Goal: Complete application form: Complete application form

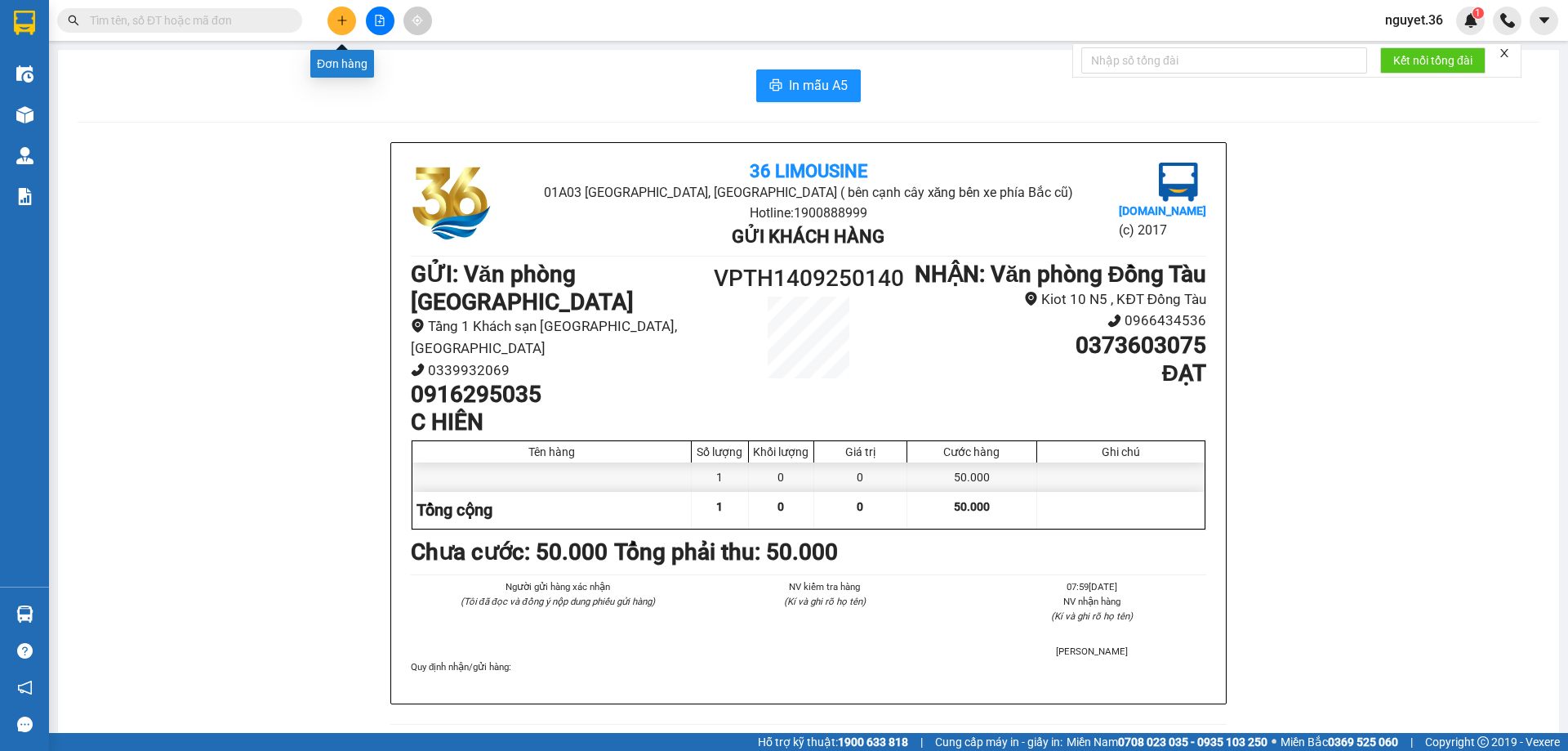
click at [337, 19] on icon "plus" at bounding box center [342, 21] width 12 height 12
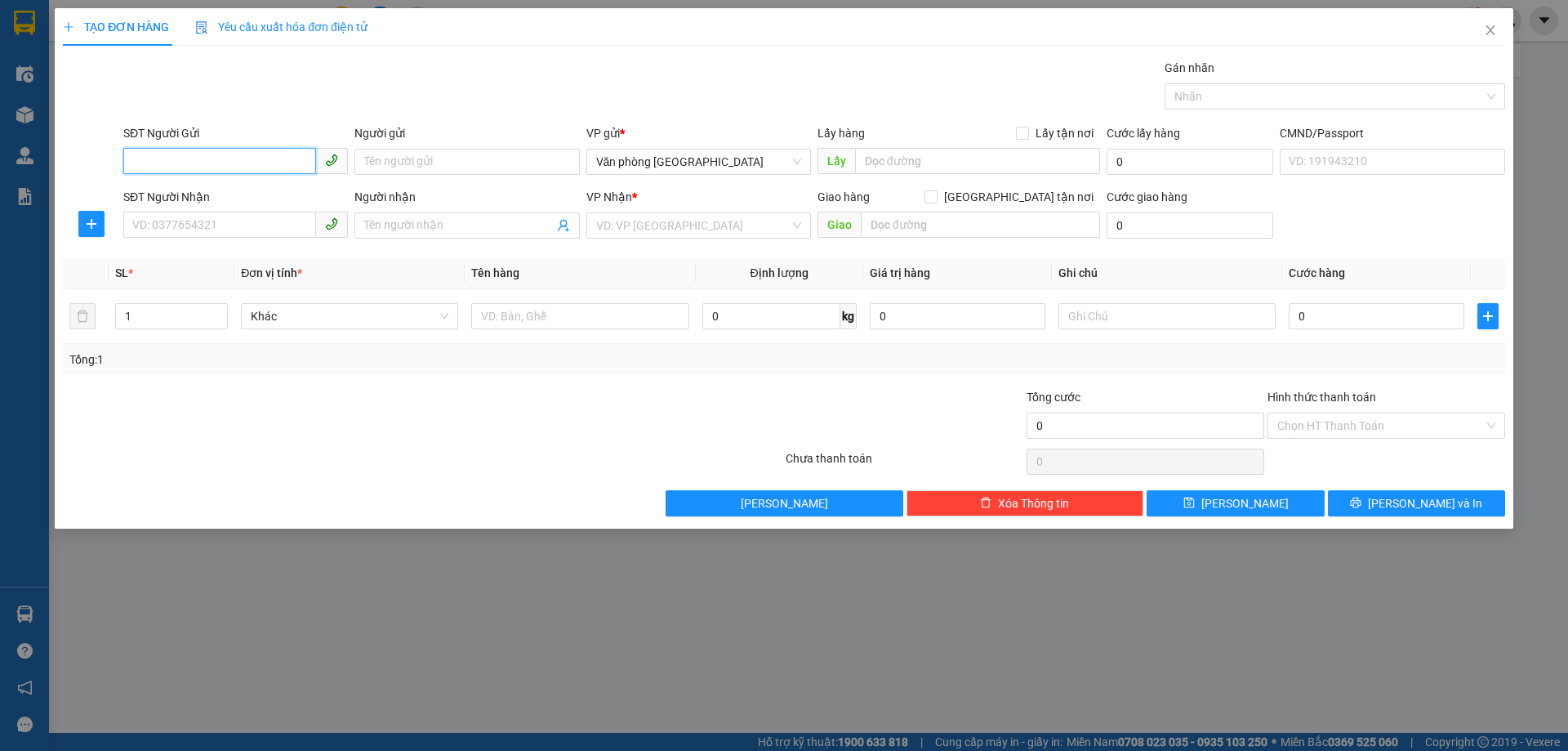
click at [219, 164] on input "SĐT Người Gửi" at bounding box center [220, 161] width 193 height 26
type input "0975088888"
click at [430, 162] on input "Người gửi" at bounding box center [466, 162] width 224 height 26
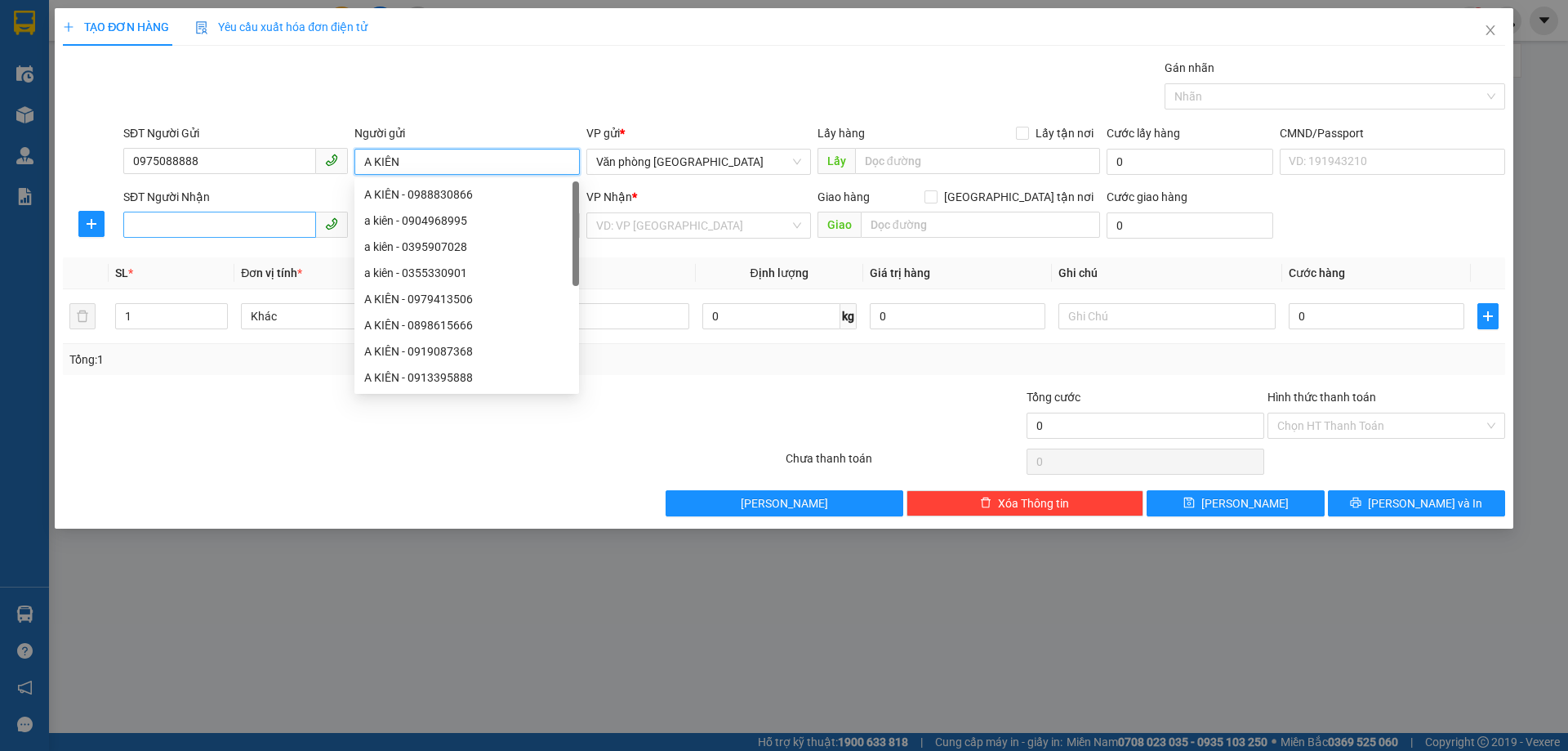
type input "A KIÊN"
click at [176, 221] on input "SĐT Người Nhận" at bounding box center [220, 225] width 193 height 26
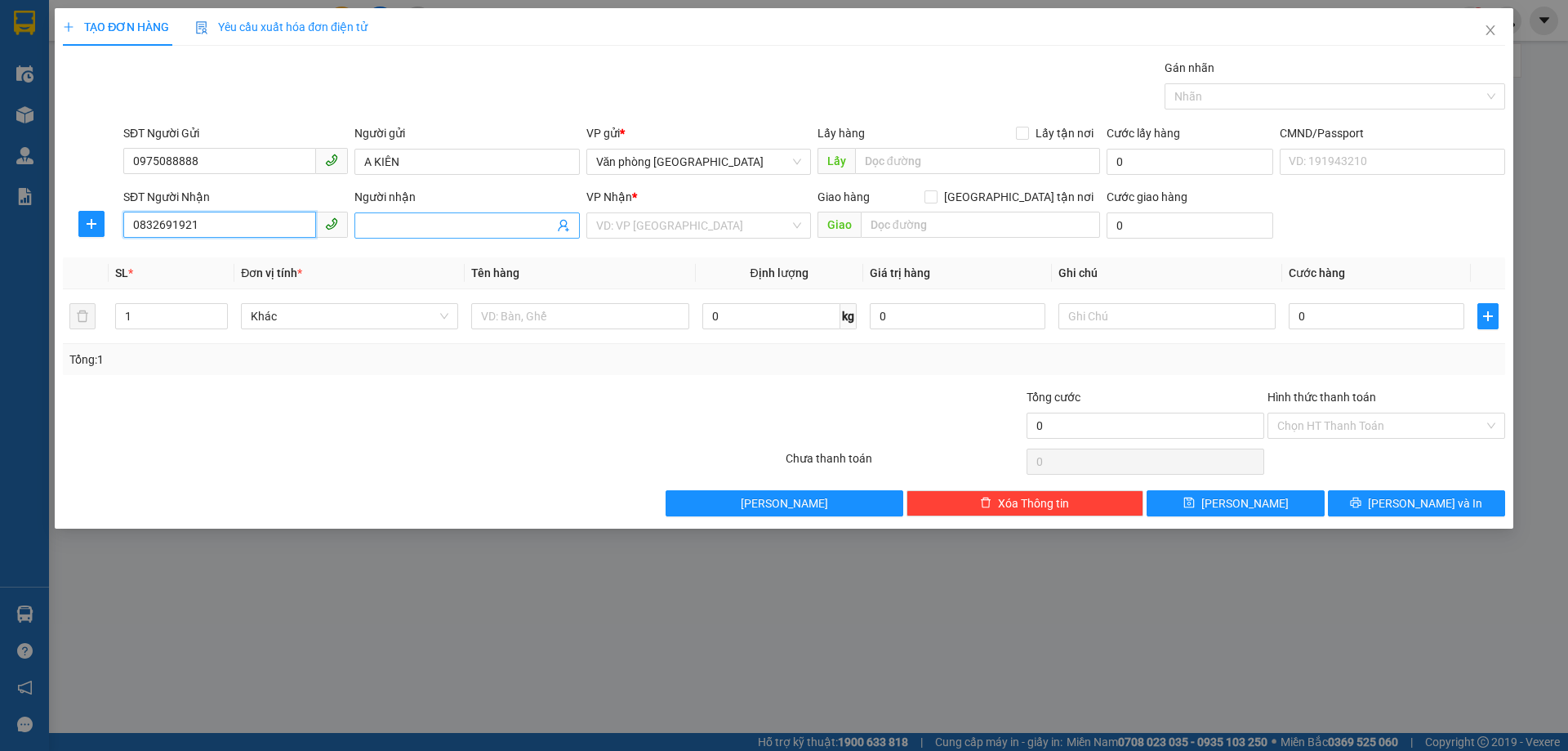
type input "0832691921"
click at [394, 216] on span at bounding box center [466, 225] width 224 height 26
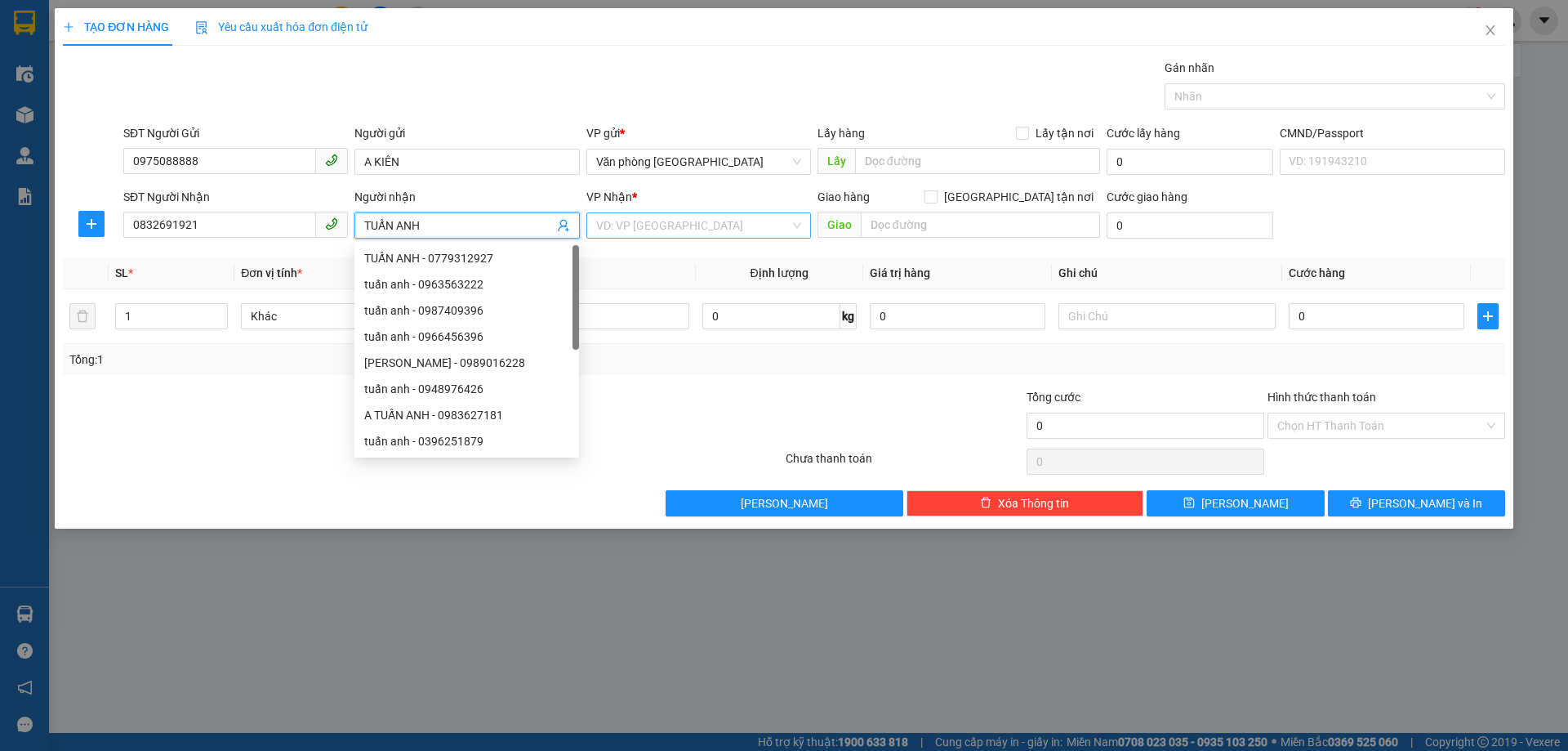
type input "TUẤN ANH"
click at [666, 224] on input "search" at bounding box center [693, 225] width 194 height 25
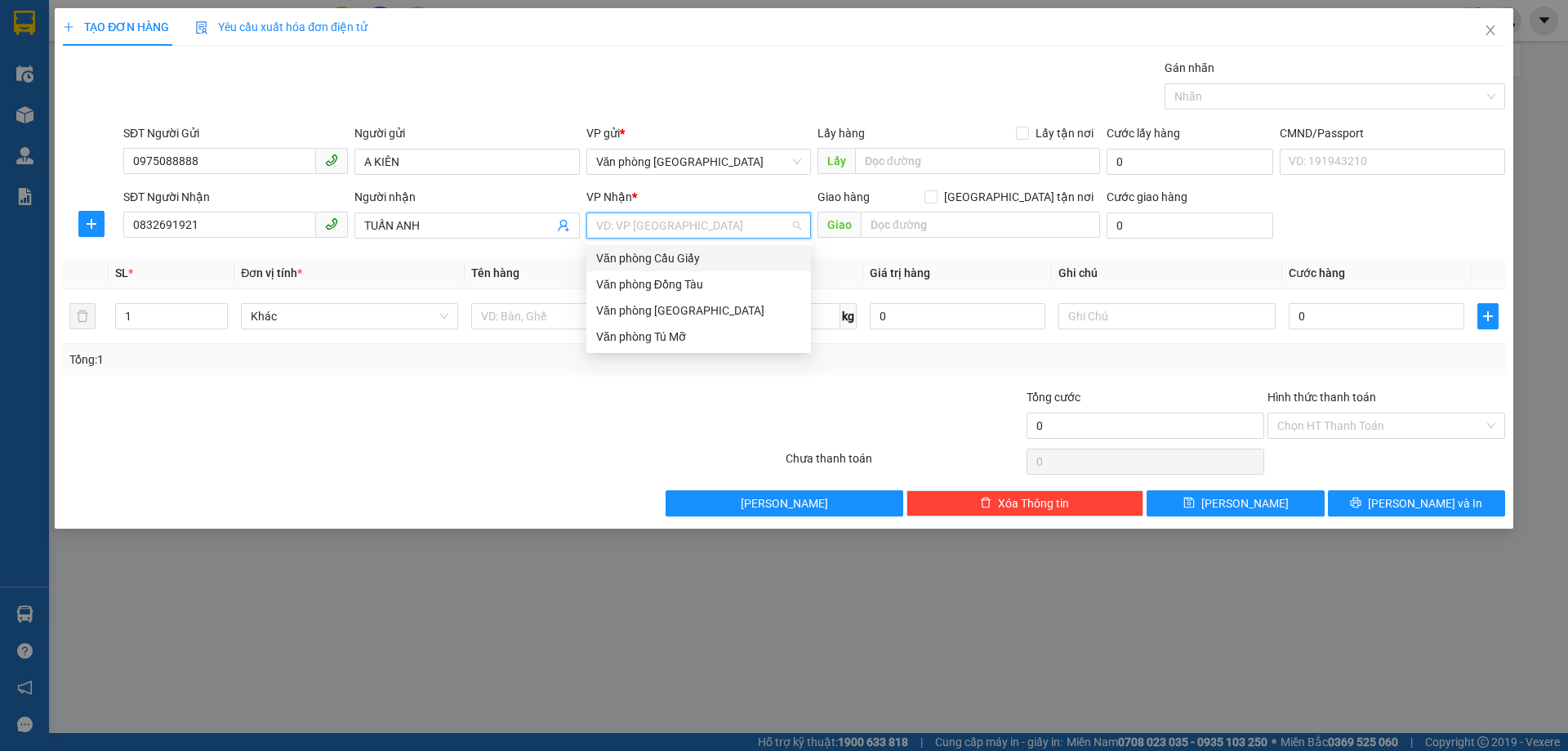
click at [664, 253] on div "Văn phòng Cầu Giấy" at bounding box center [698, 258] width 205 height 18
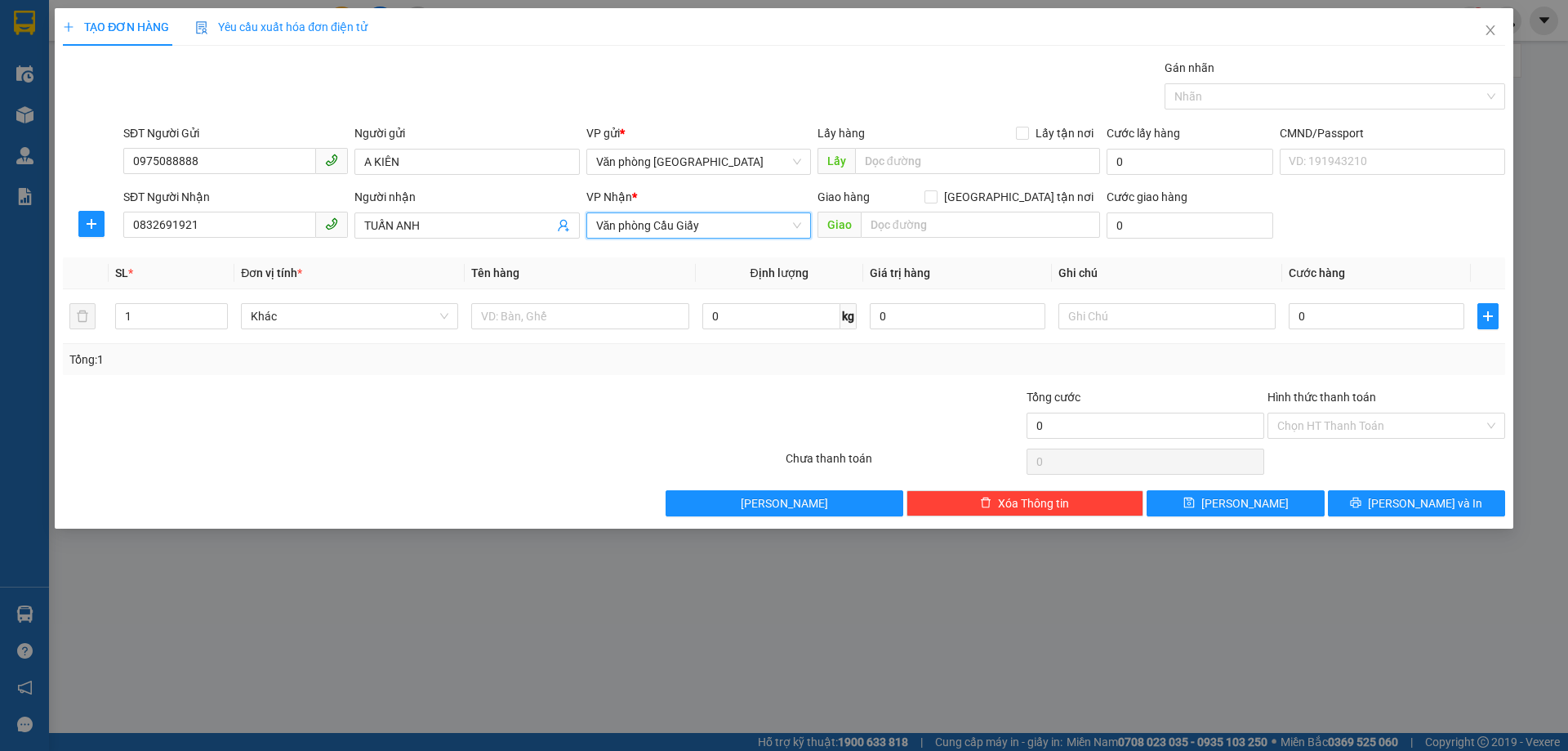
click at [623, 224] on span "Văn phòng Cầu Giấy" at bounding box center [698, 225] width 205 height 25
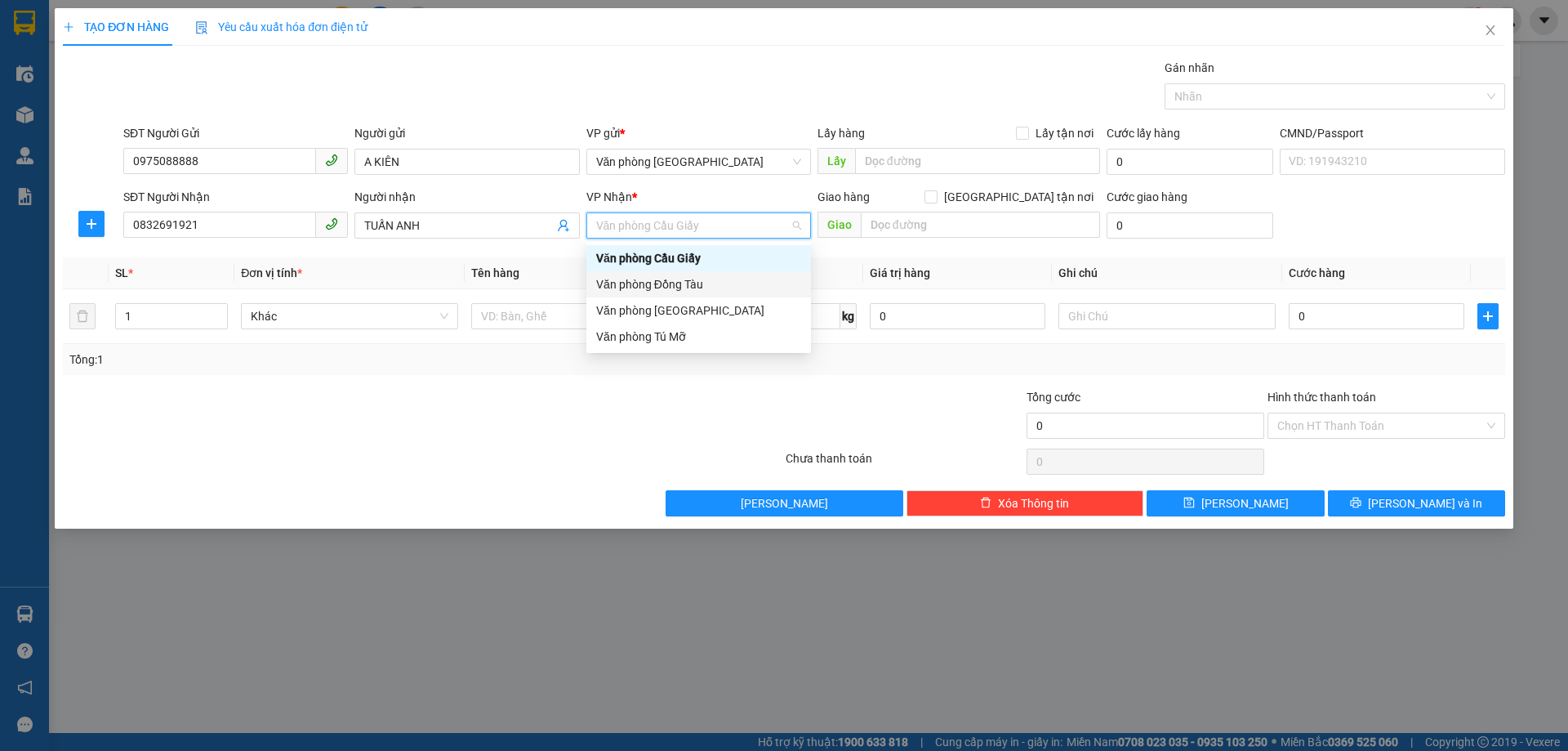
click at [712, 280] on div "Văn phòng Đồng Tàu" at bounding box center [698, 284] width 205 height 18
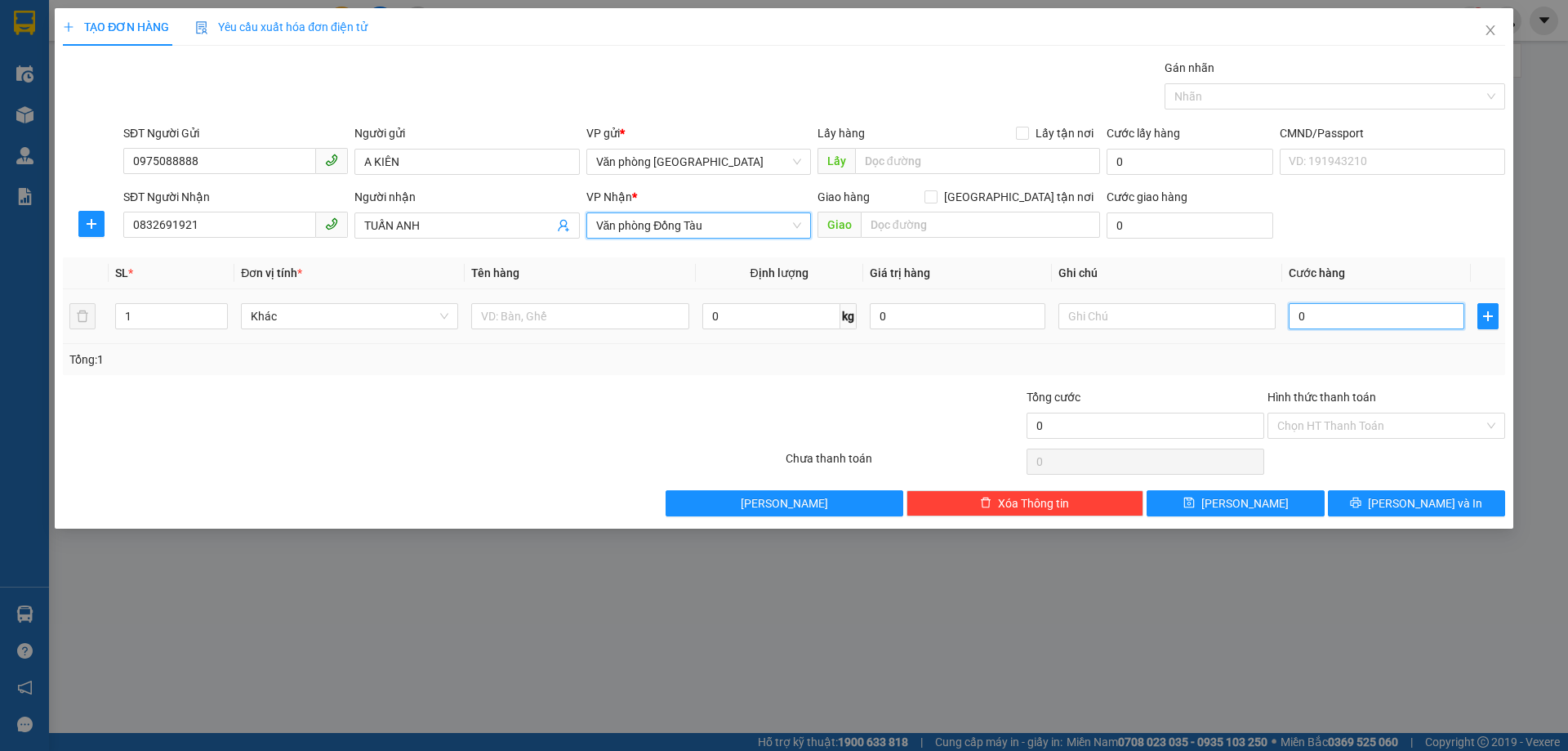
click at [1348, 319] on input "0" at bounding box center [1376, 316] width 175 height 26
type input "4"
type input "40"
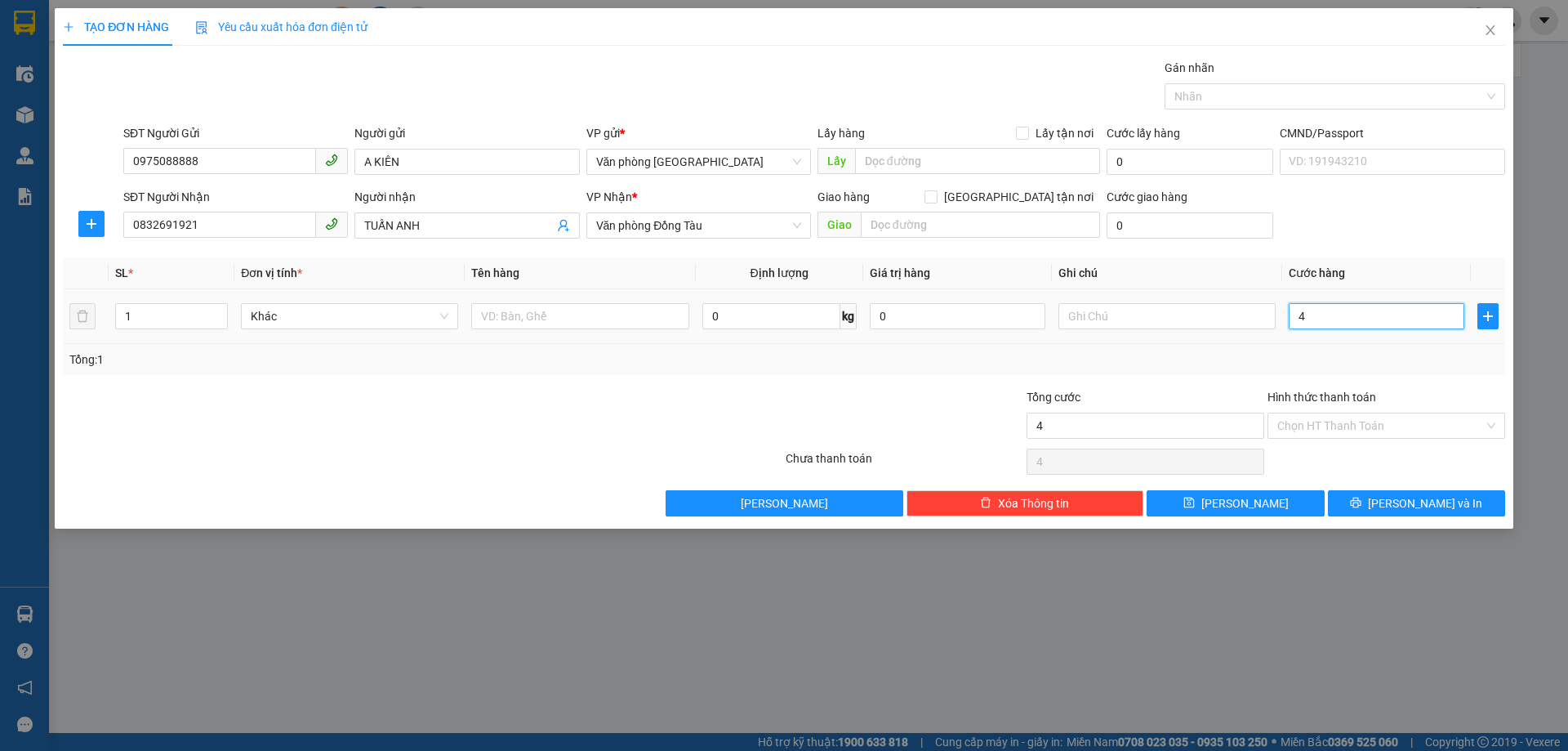
type input "40"
type input "400"
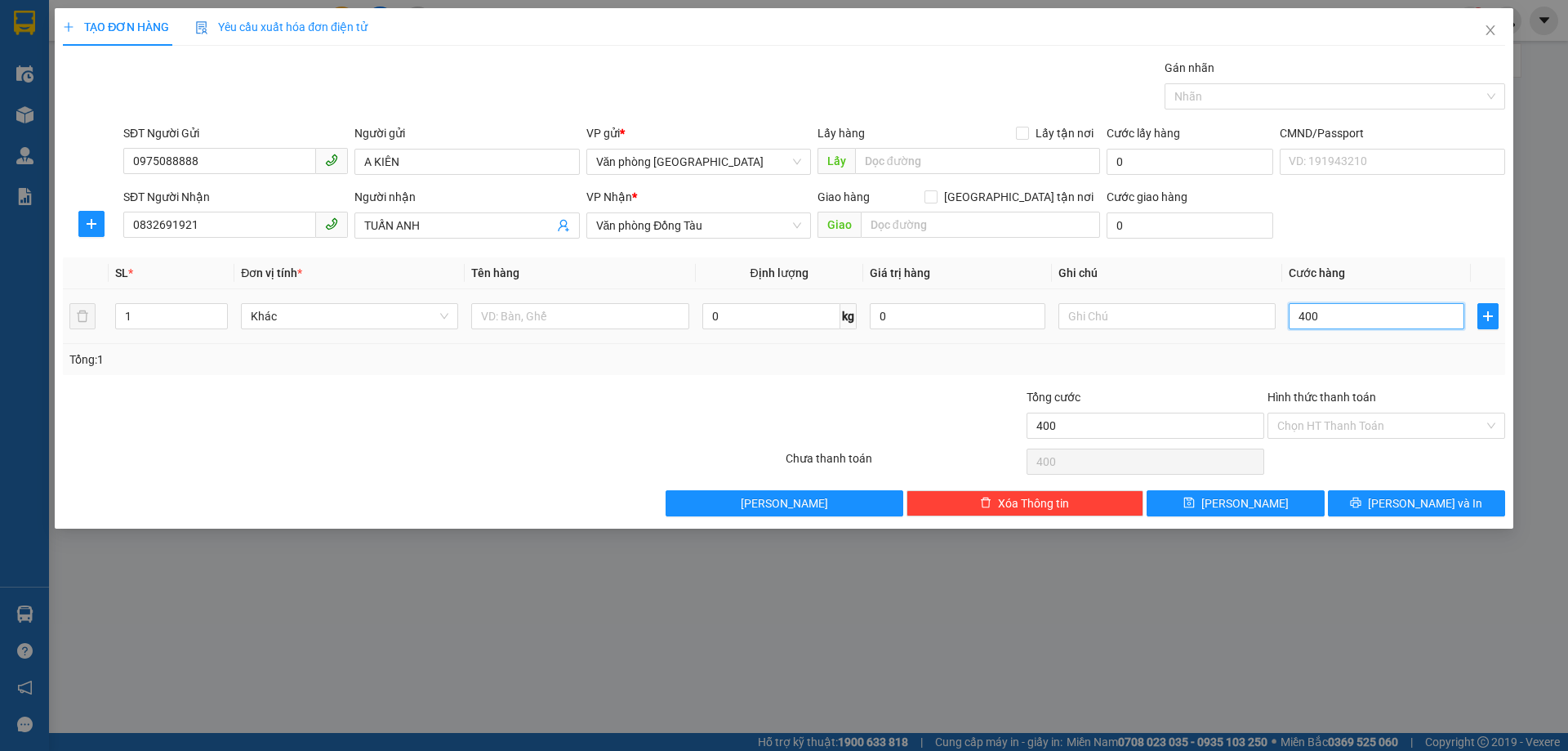
type input "4.000"
type input "40.000"
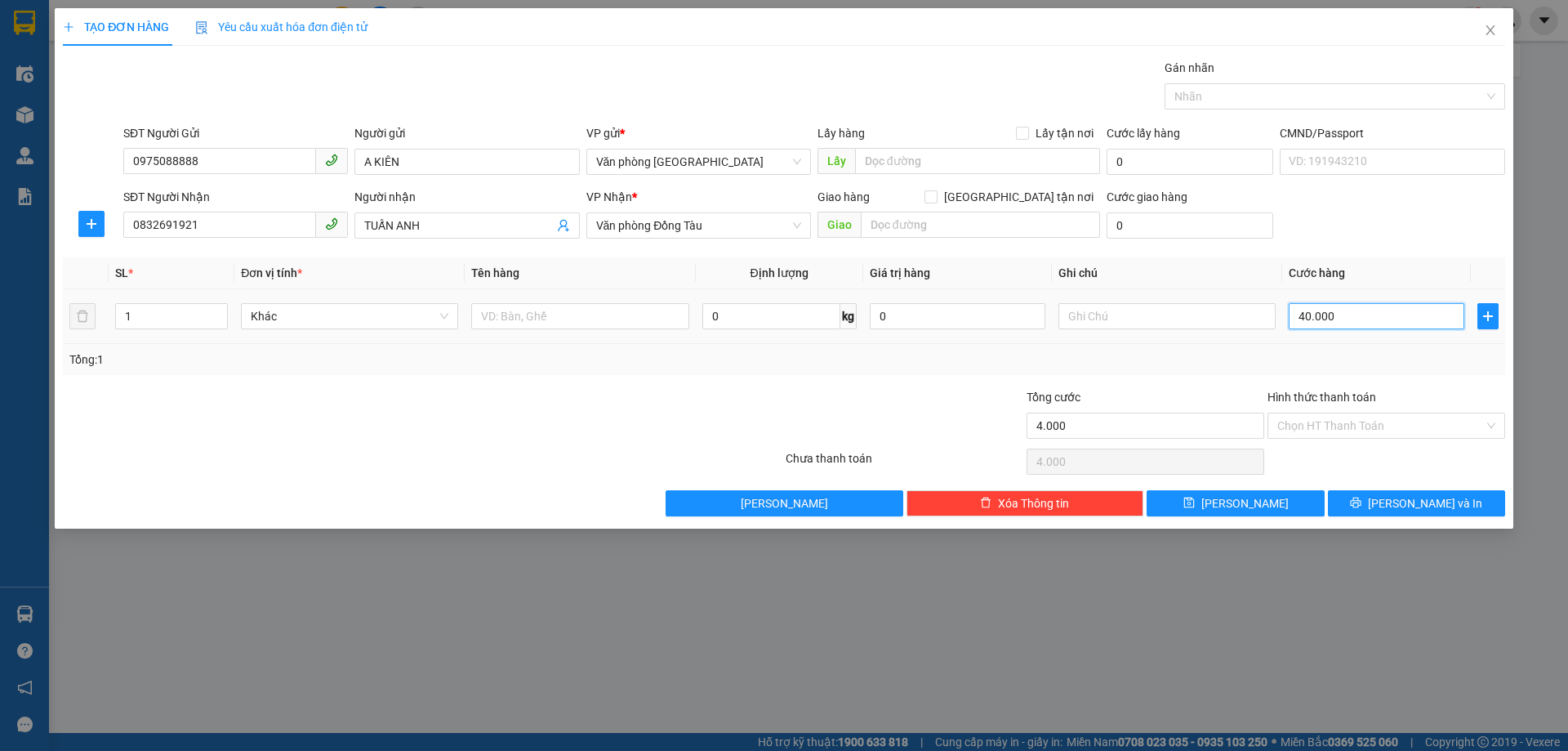
type input "40.000"
click at [1300, 317] on input "40.000" at bounding box center [1376, 316] width 175 height 26
click at [1304, 315] on input "40.000" at bounding box center [1376, 316] width 175 height 26
type input "0.000"
type input "0"
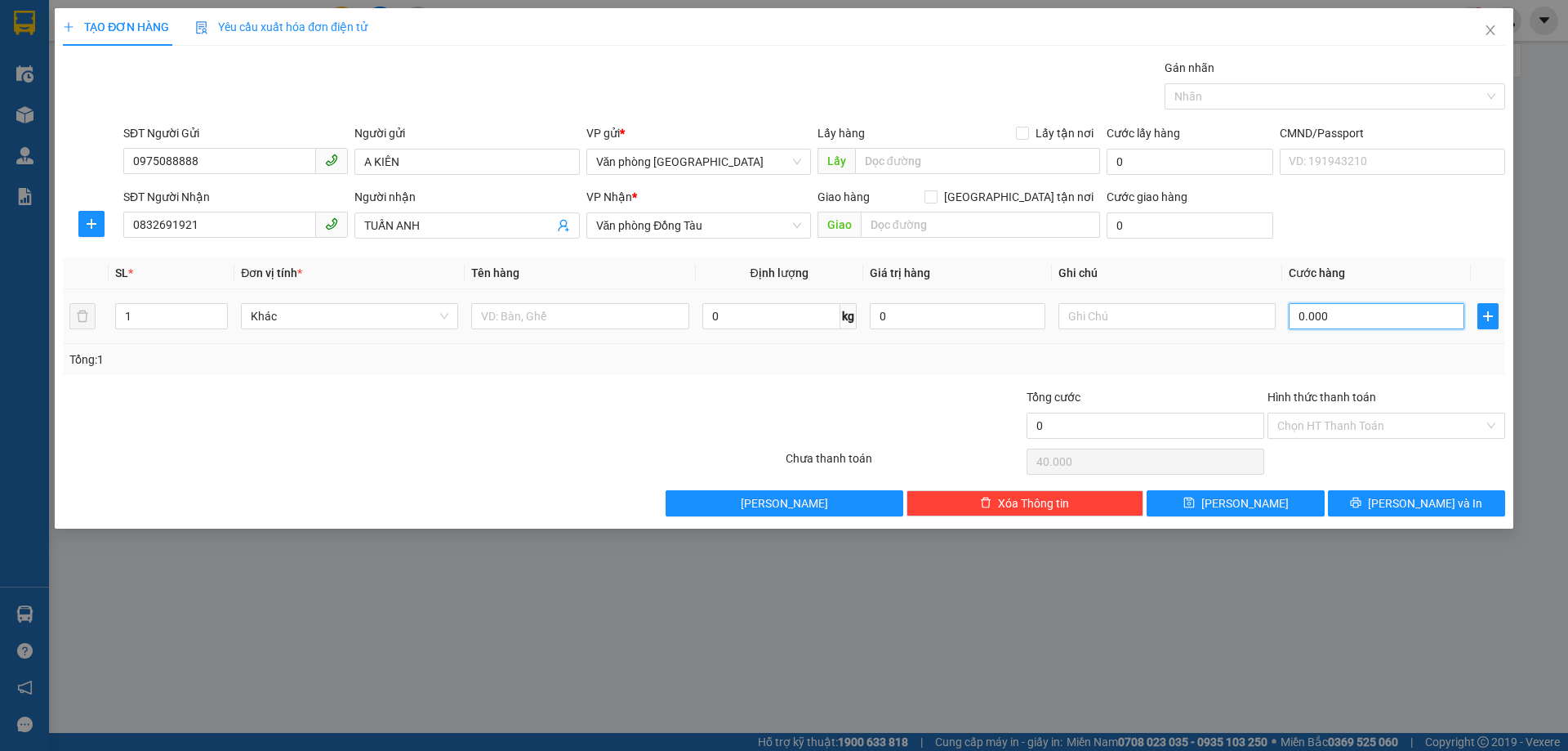
type input "0"
type input "450.000"
type input "40.000"
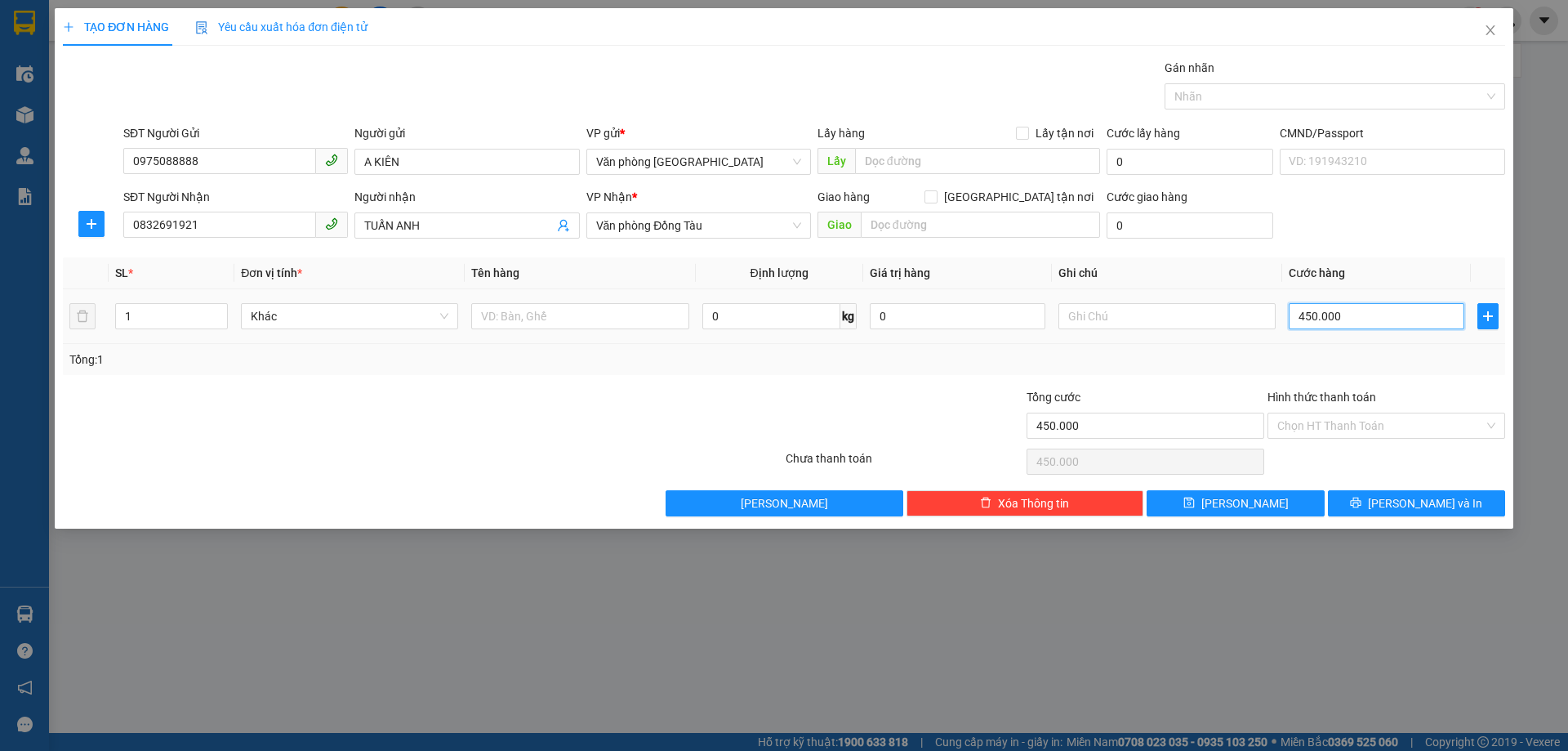
type input "40.000"
type input "0.000"
type input "0"
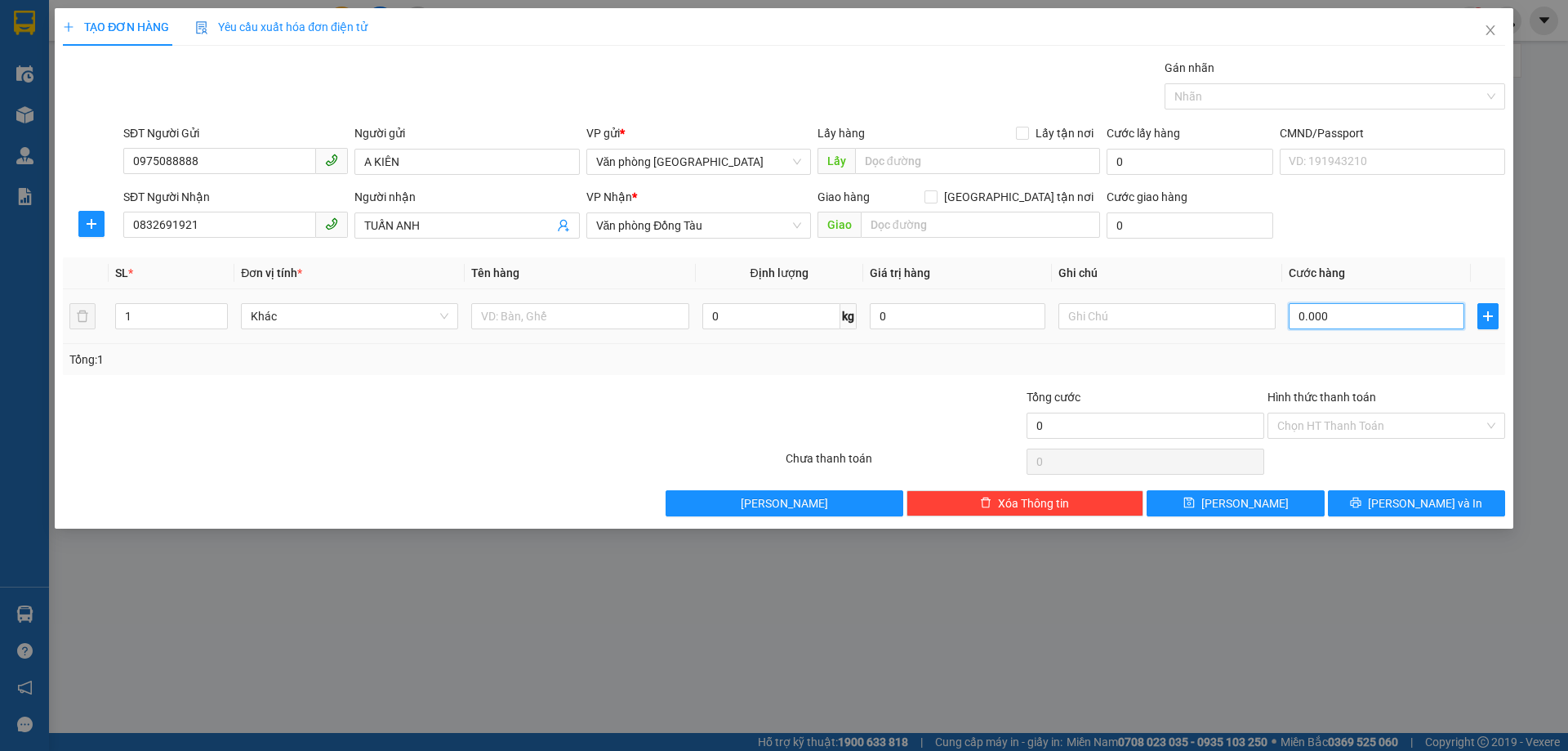
type input "50.000"
drag, startPoint x: 1356, startPoint y: 420, endPoint x: 1350, endPoint y: 428, distance: 10.0
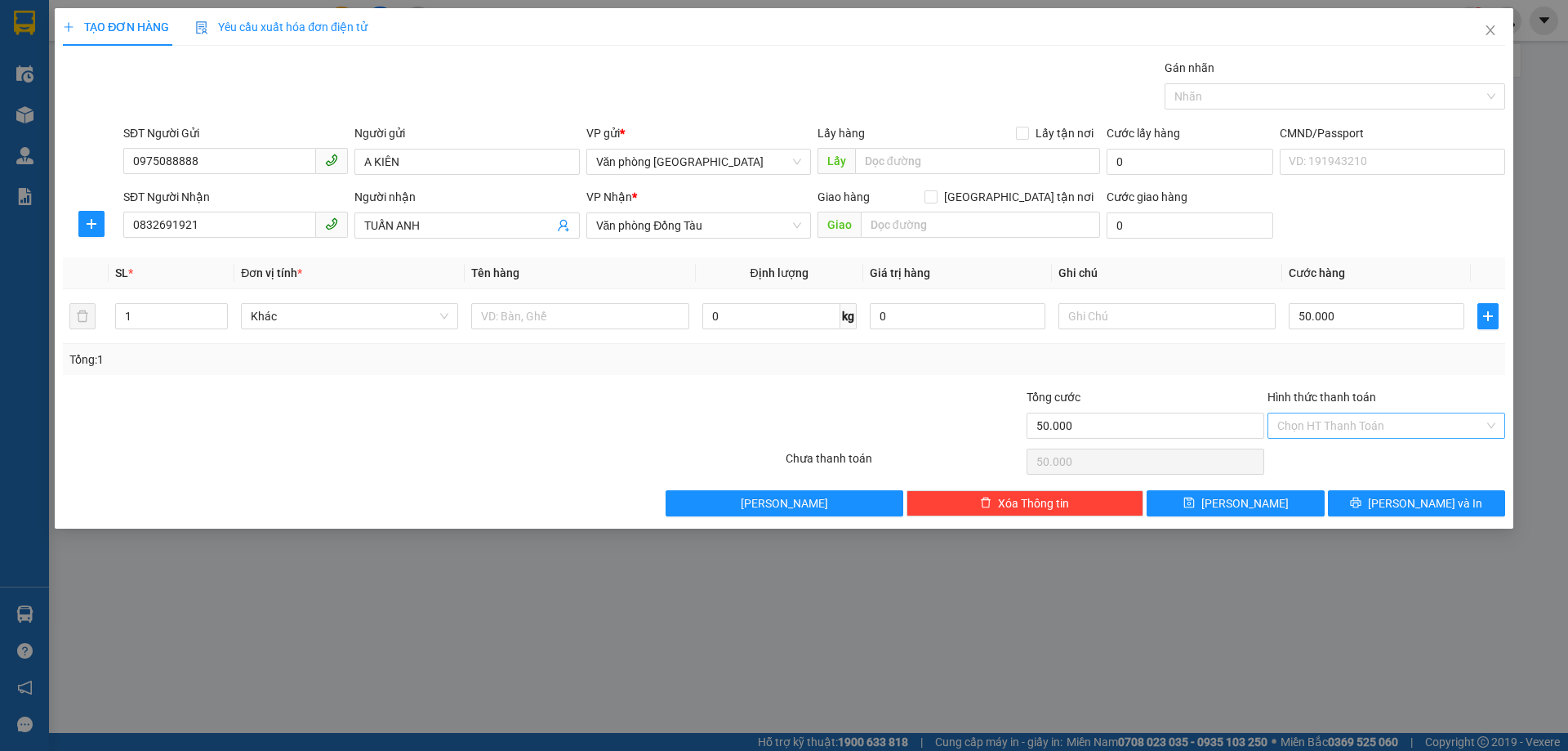
click at [1356, 420] on input "Hình thức thanh toán" at bounding box center [1380, 426] width 207 height 25
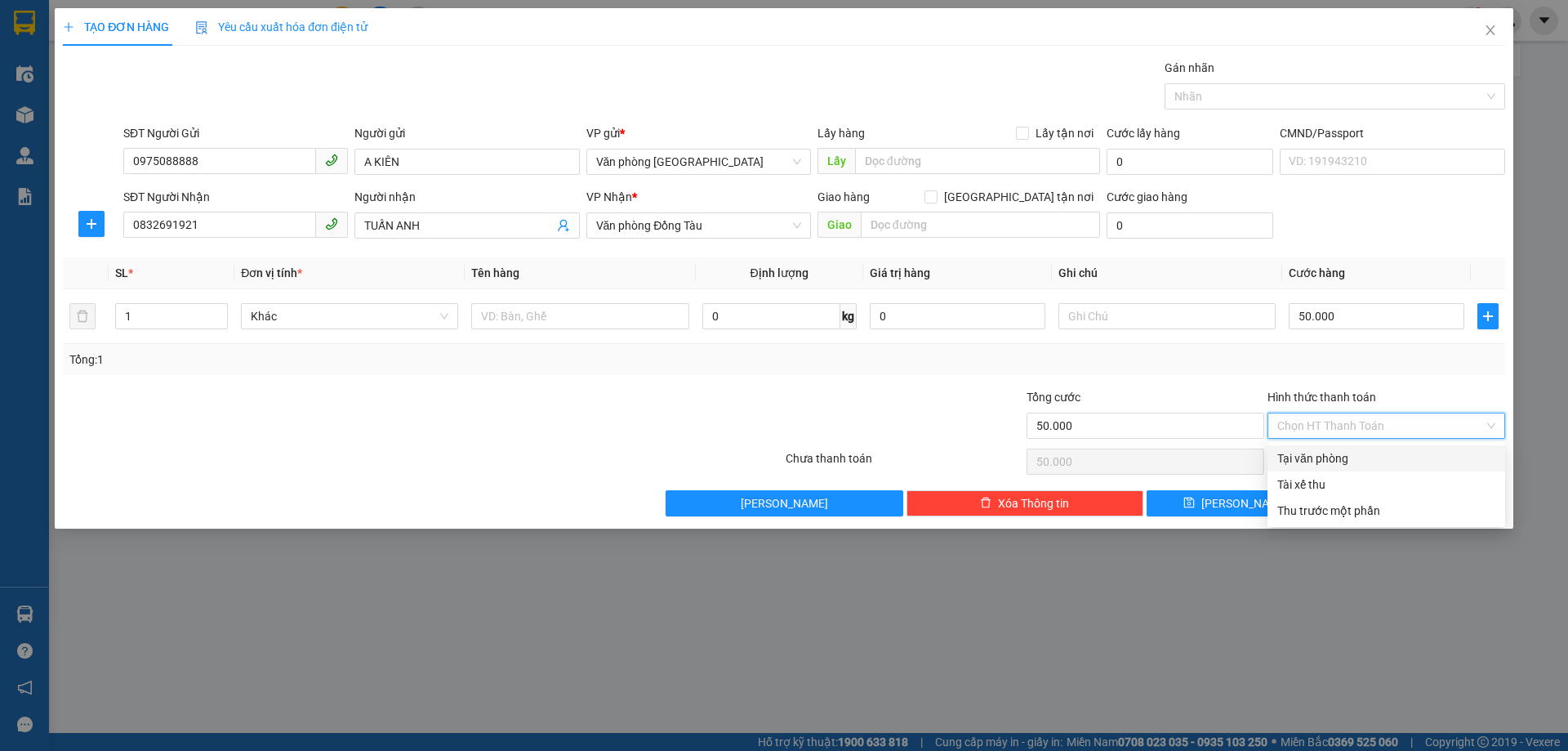
click at [1327, 452] on div "Tại văn phòng" at bounding box center [1386, 458] width 219 height 18
type input "0"
click at [1407, 496] on span "[PERSON_NAME] và In" at bounding box center [1425, 503] width 115 height 18
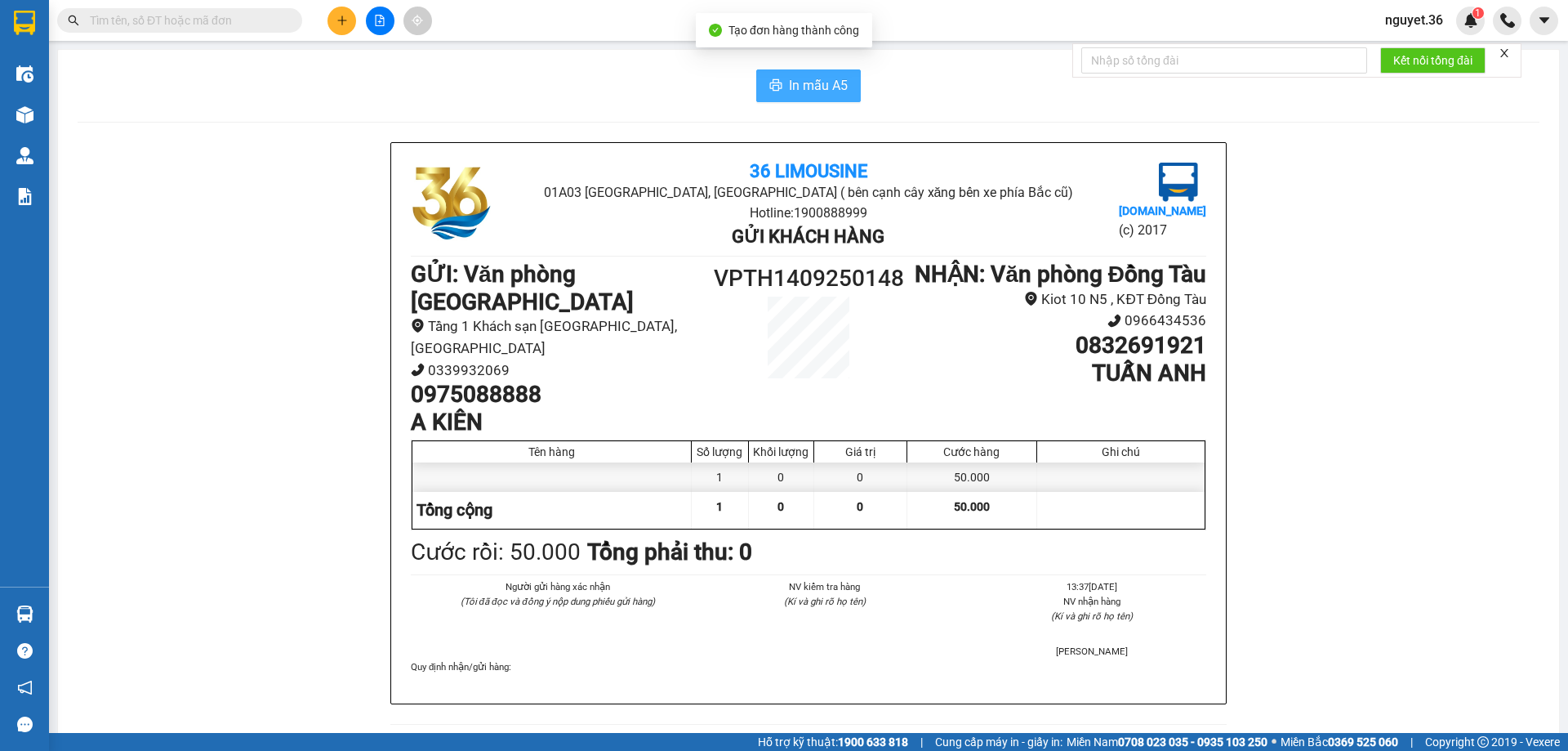
click at [809, 81] on span "In mẫu A5" at bounding box center [818, 85] width 59 height 21
